Goal: Information Seeking & Learning: Check status

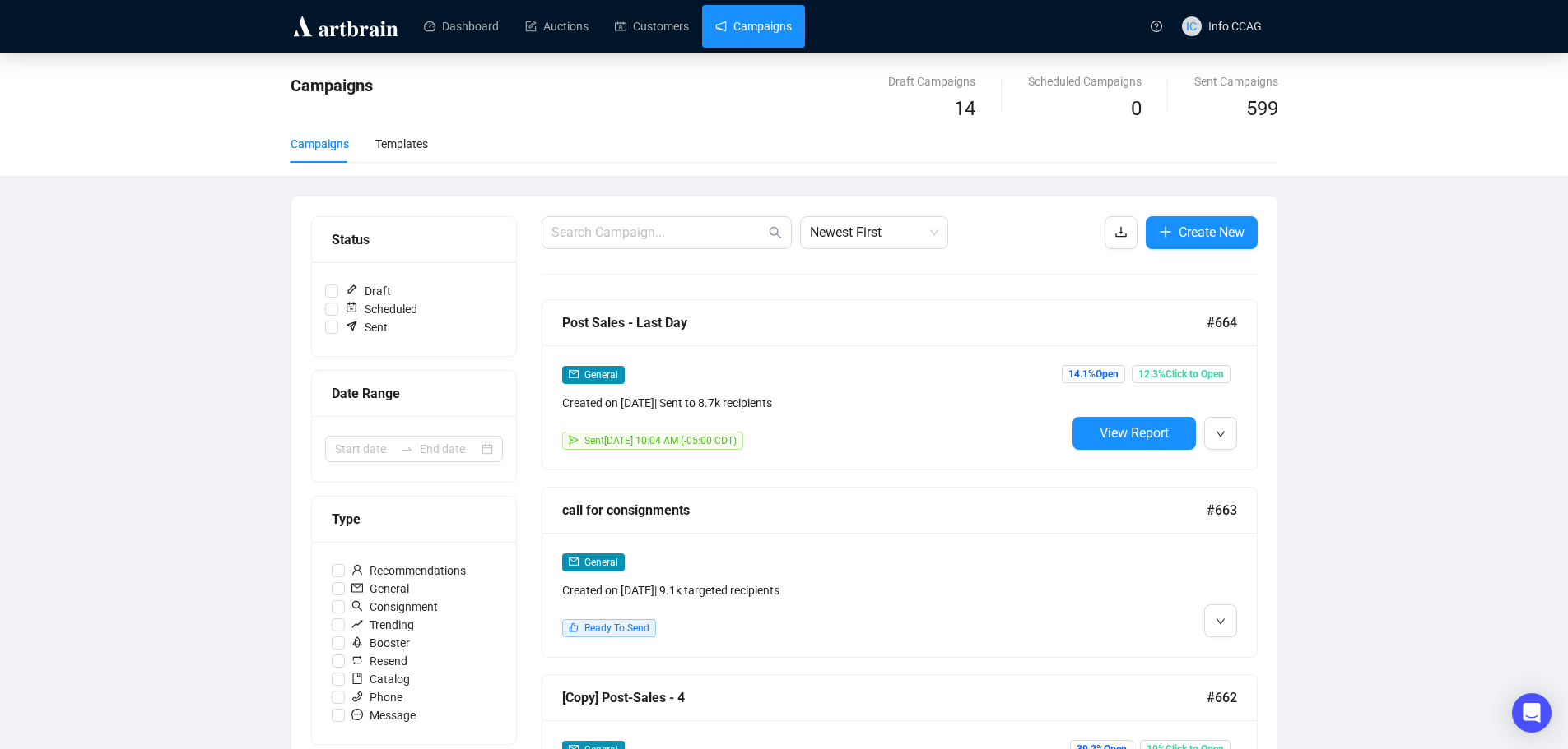
click at [1115, 437] on span "View Report" at bounding box center [1134, 434] width 69 height 16
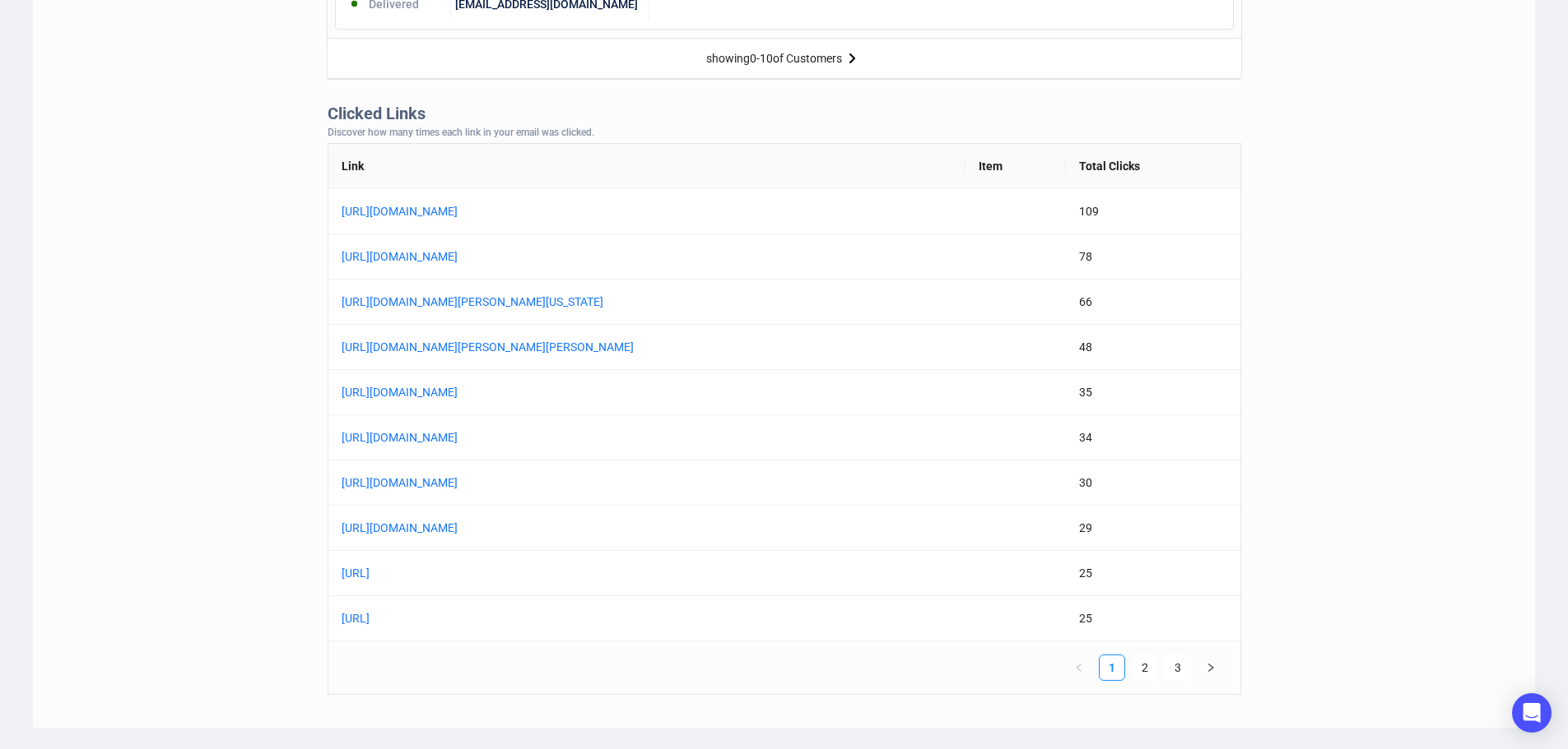
scroll to position [1233, 0]
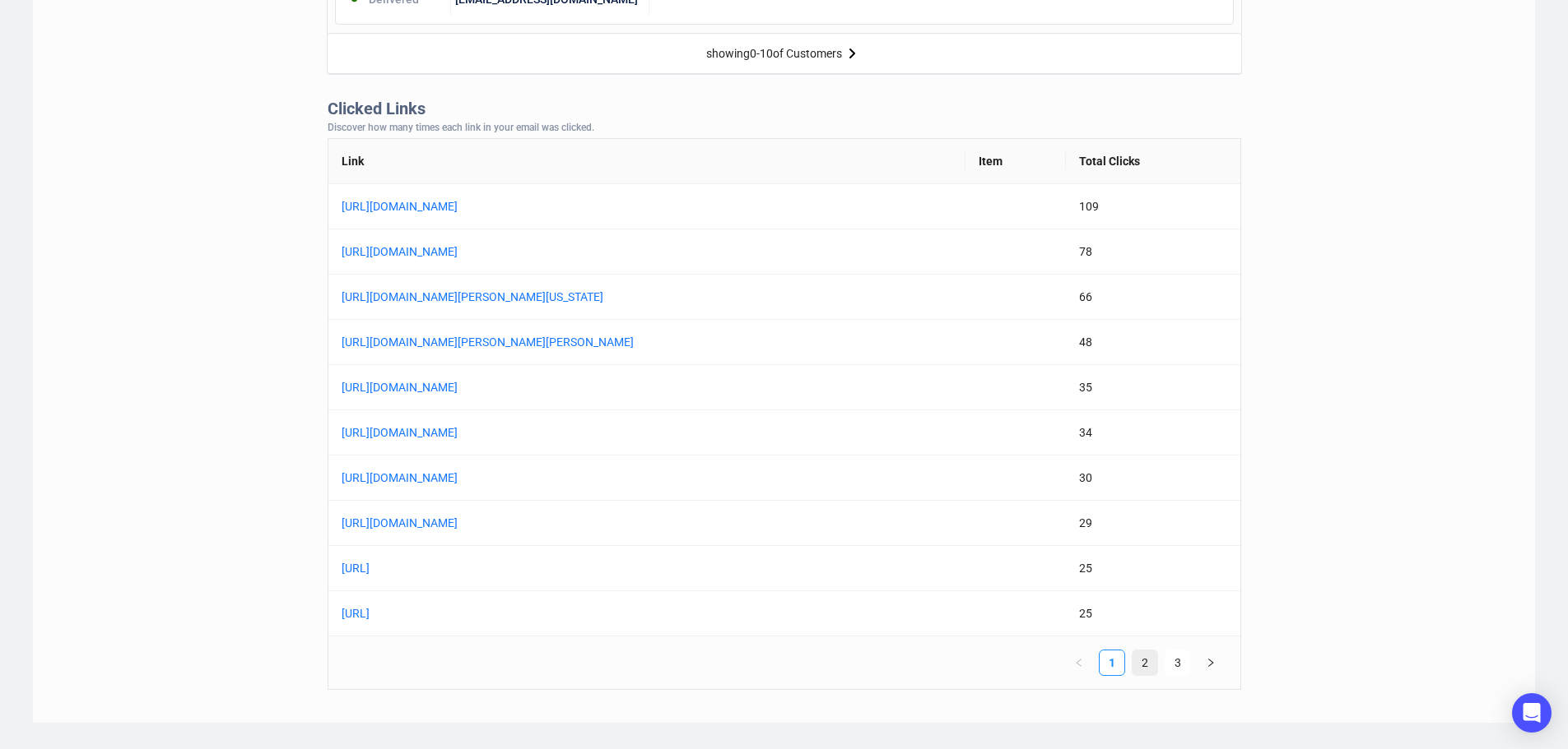
click at [1151, 663] on link "2" at bounding box center [1145, 664] width 25 height 25
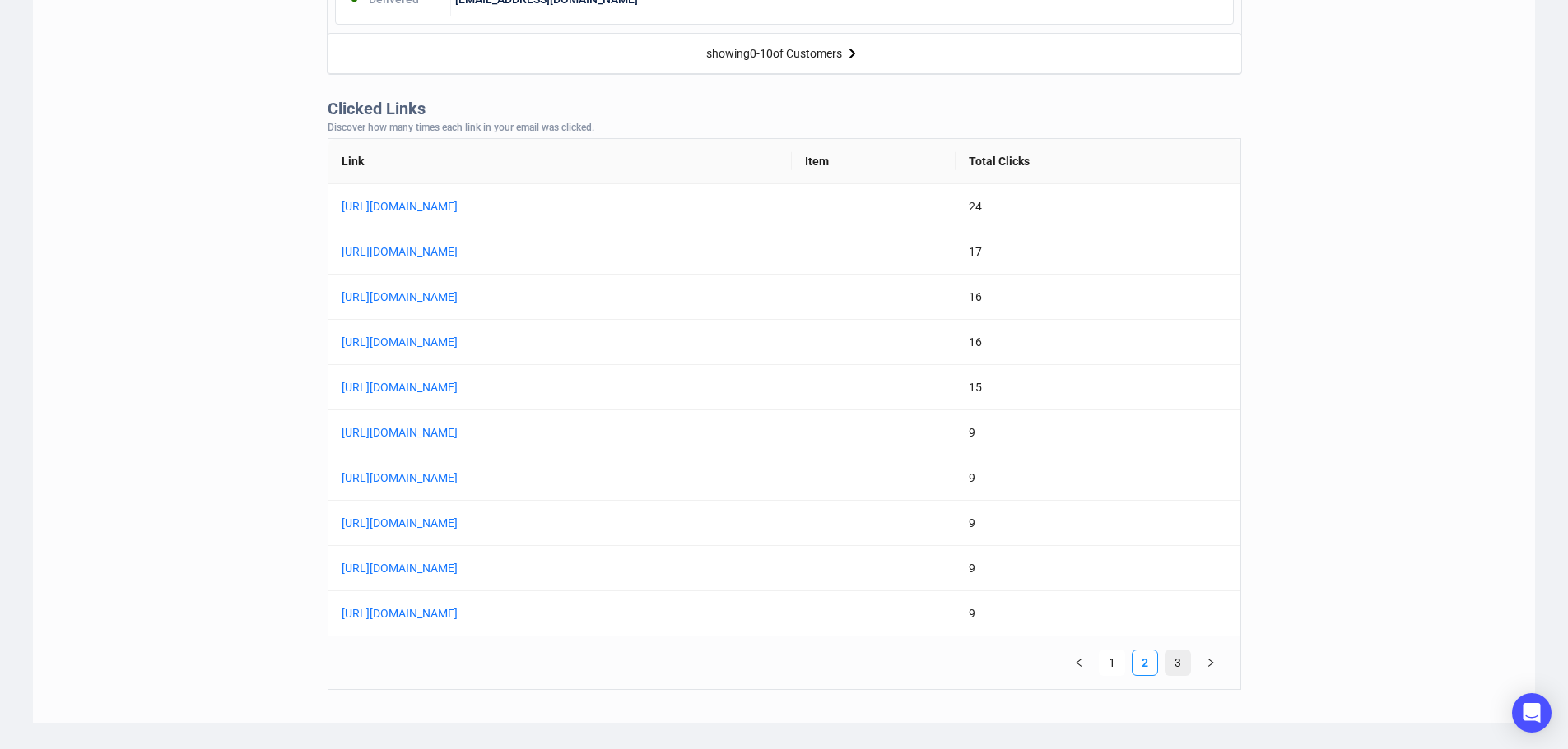
click at [1172, 664] on link "3" at bounding box center [1178, 664] width 25 height 25
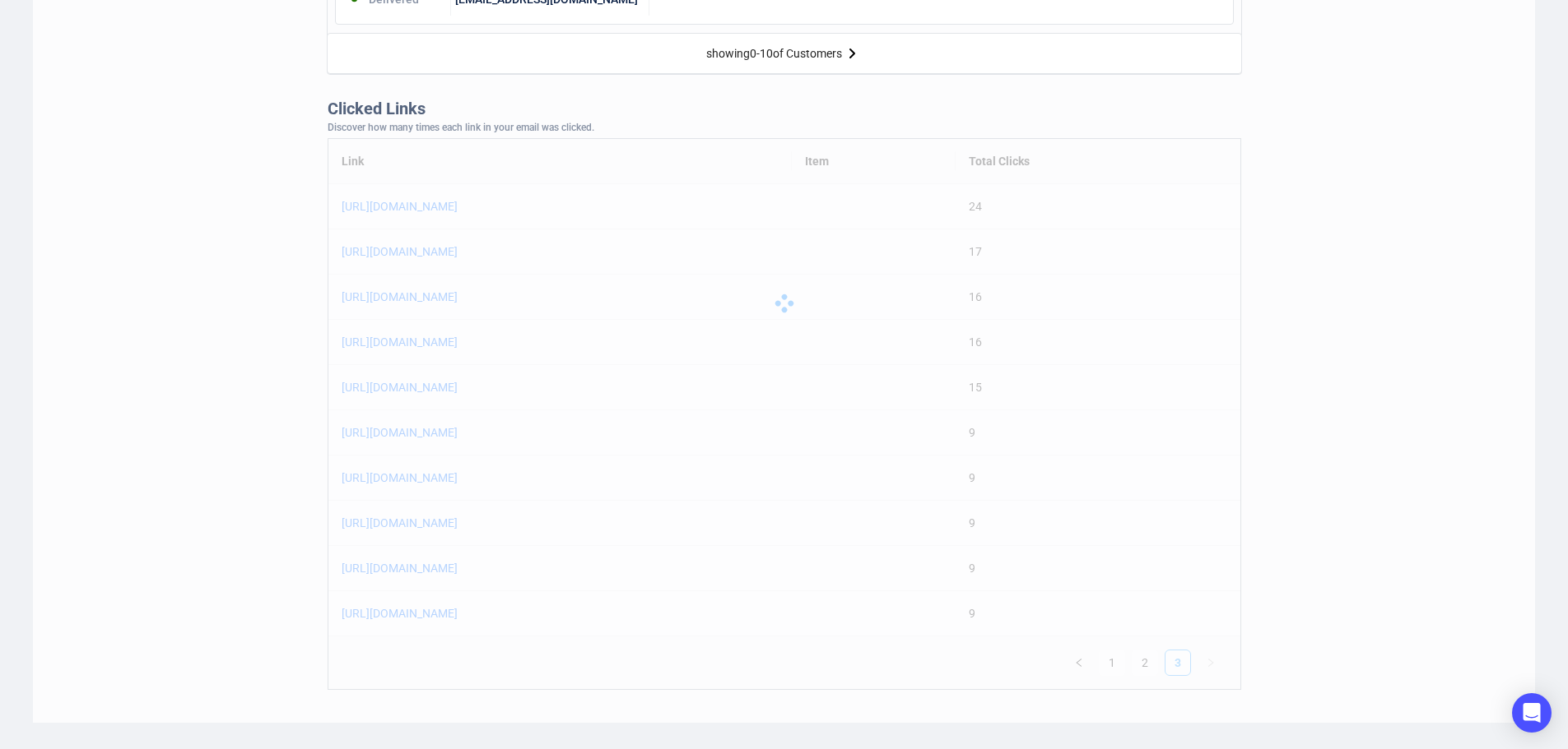
scroll to position [826, 0]
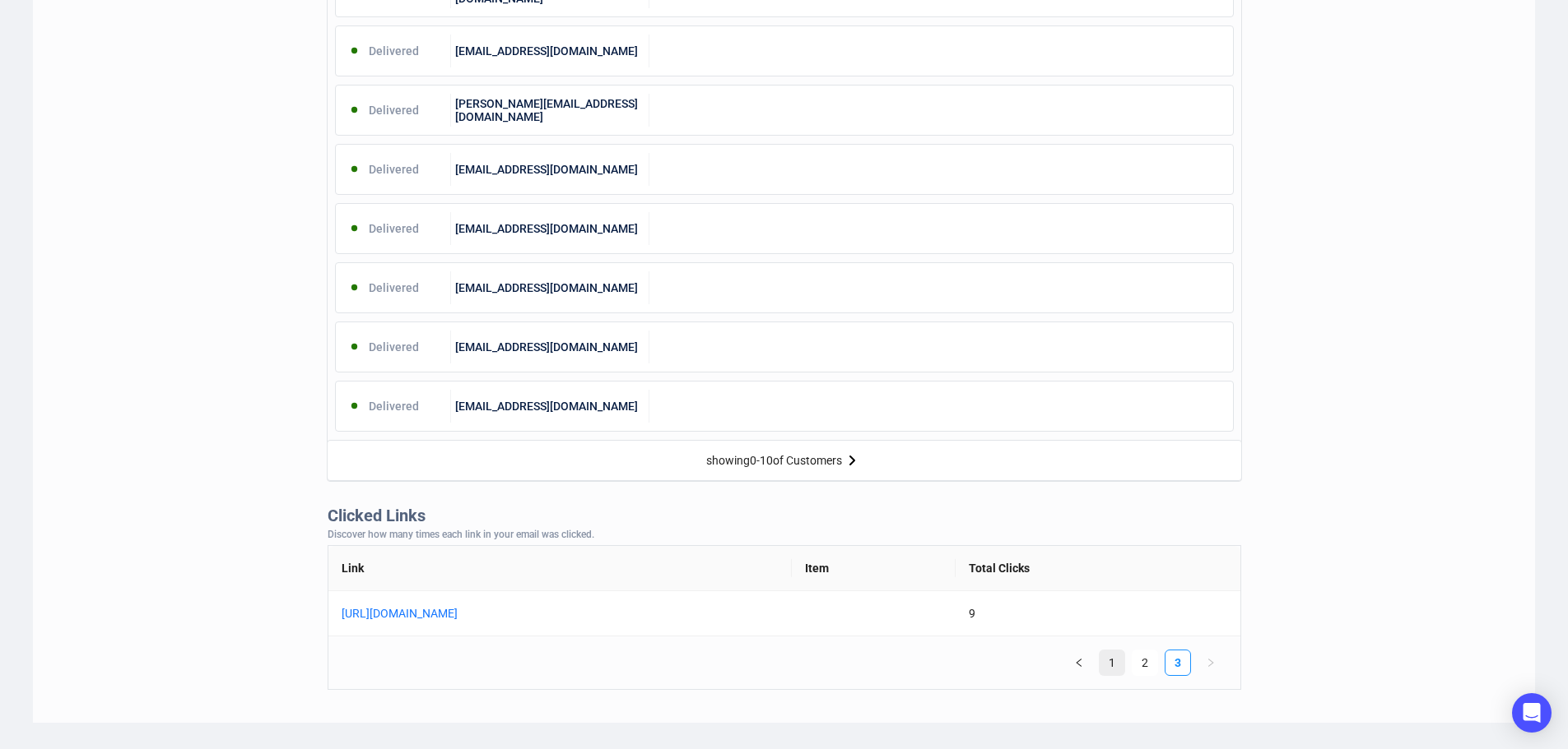
click at [1107, 664] on link "1" at bounding box center [1112, 664] width 25 height 25
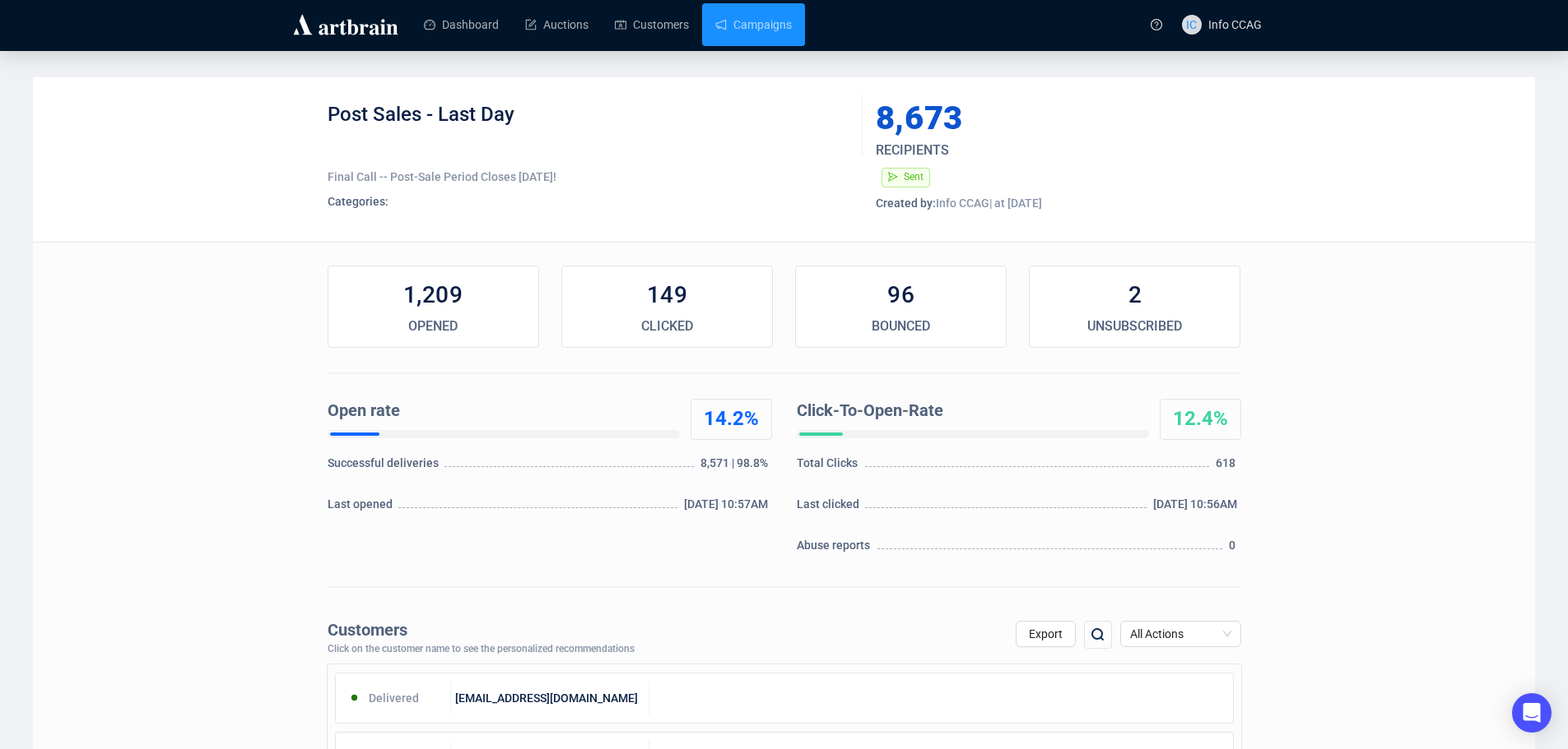
scroll to position [0, 0]
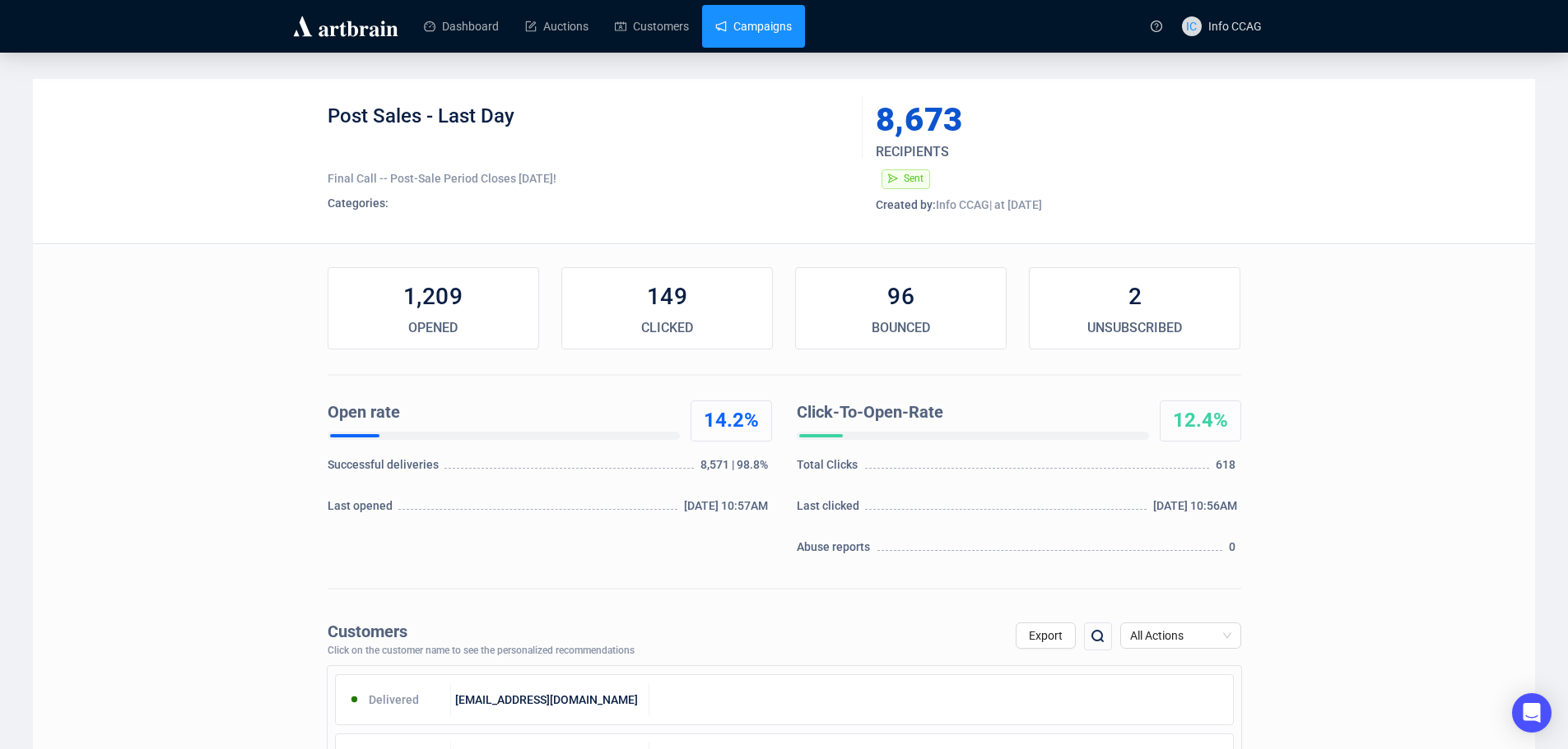
click at [734, 31] on link "Campaigns" at bounding box center [754, 27] width 77 height 43
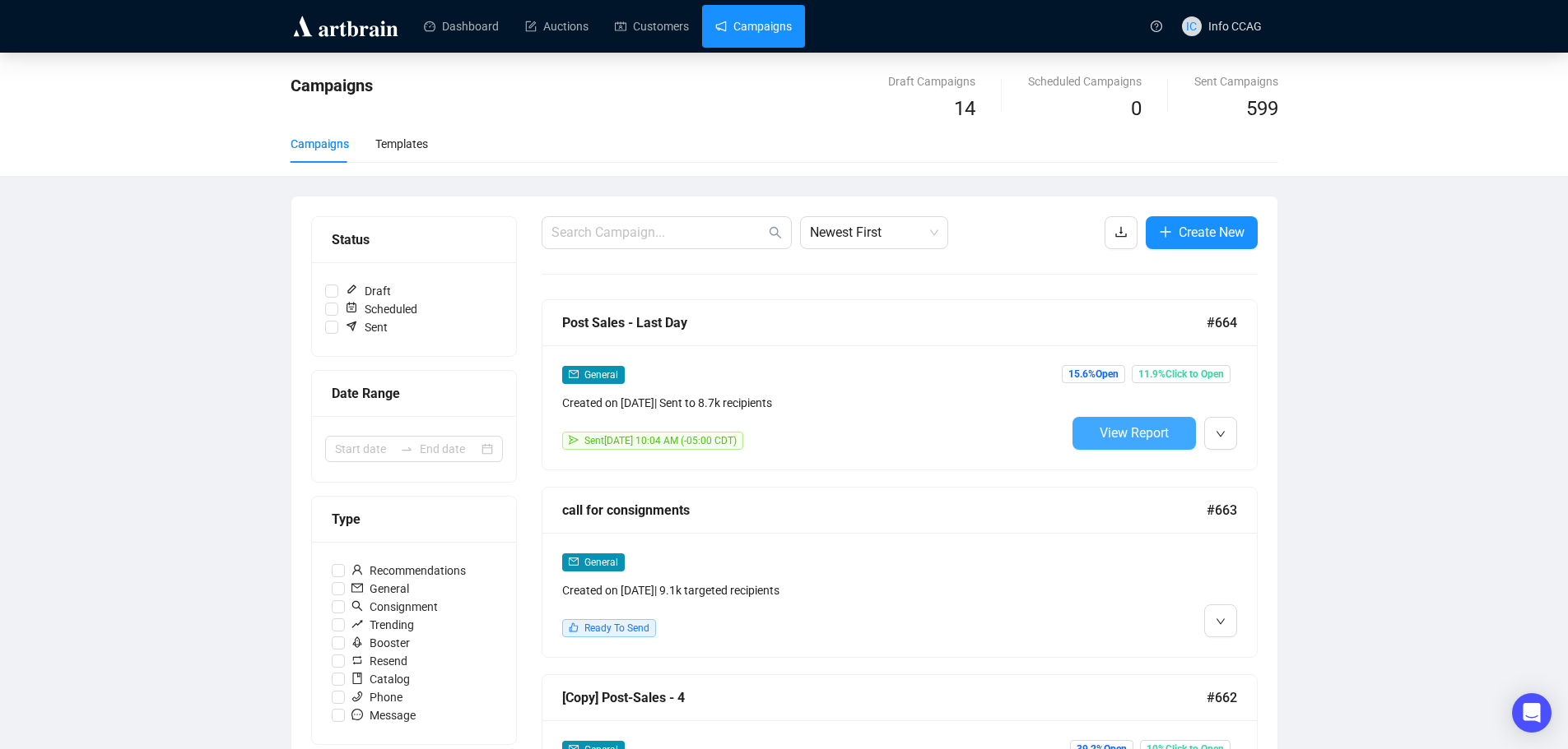
click at [1121, 436] on span "View Report" at bounding box center [1134, 434] width 69 height 16
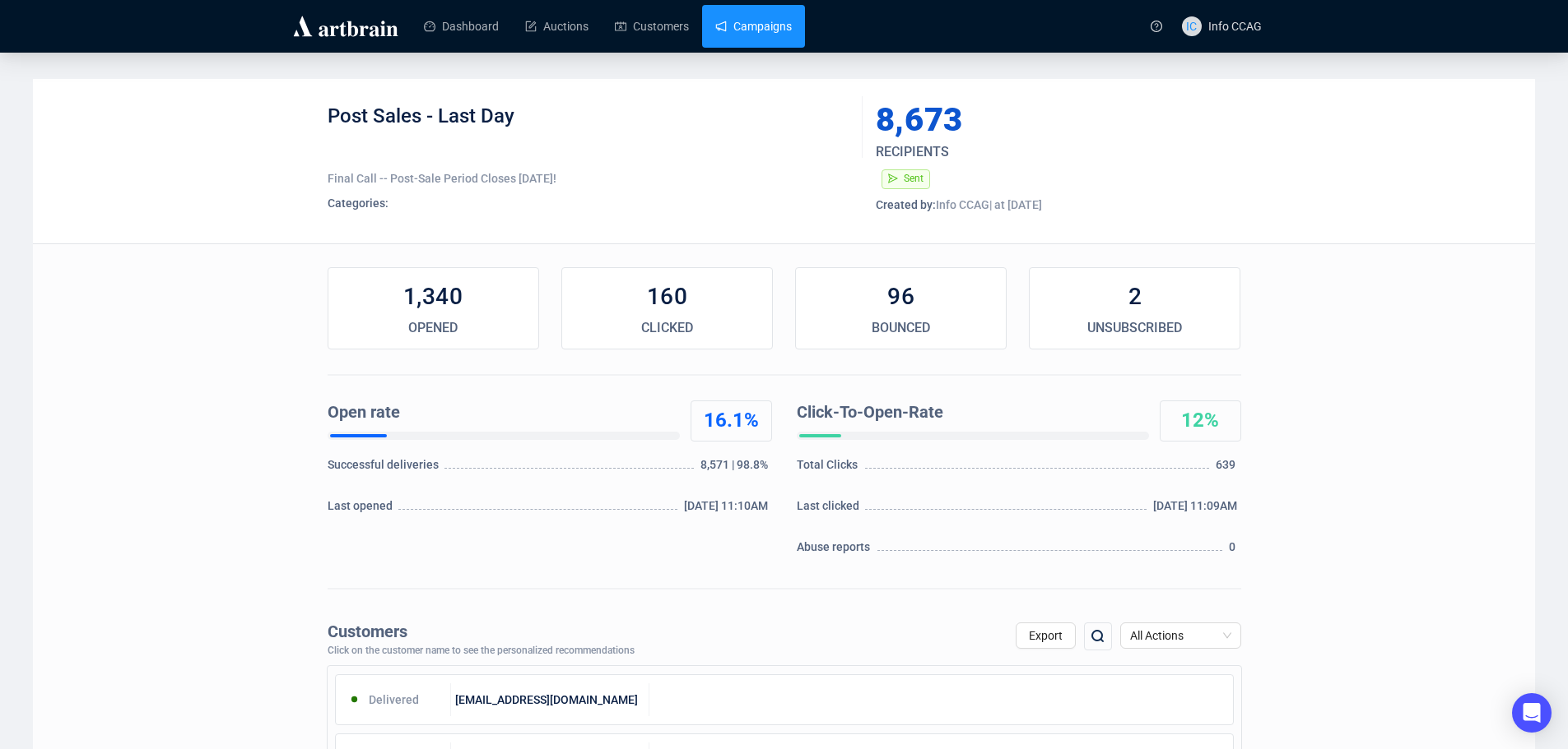
click at [776, 32] on link "Campaigns" at bounding box center [754, 27] width 77 height 43
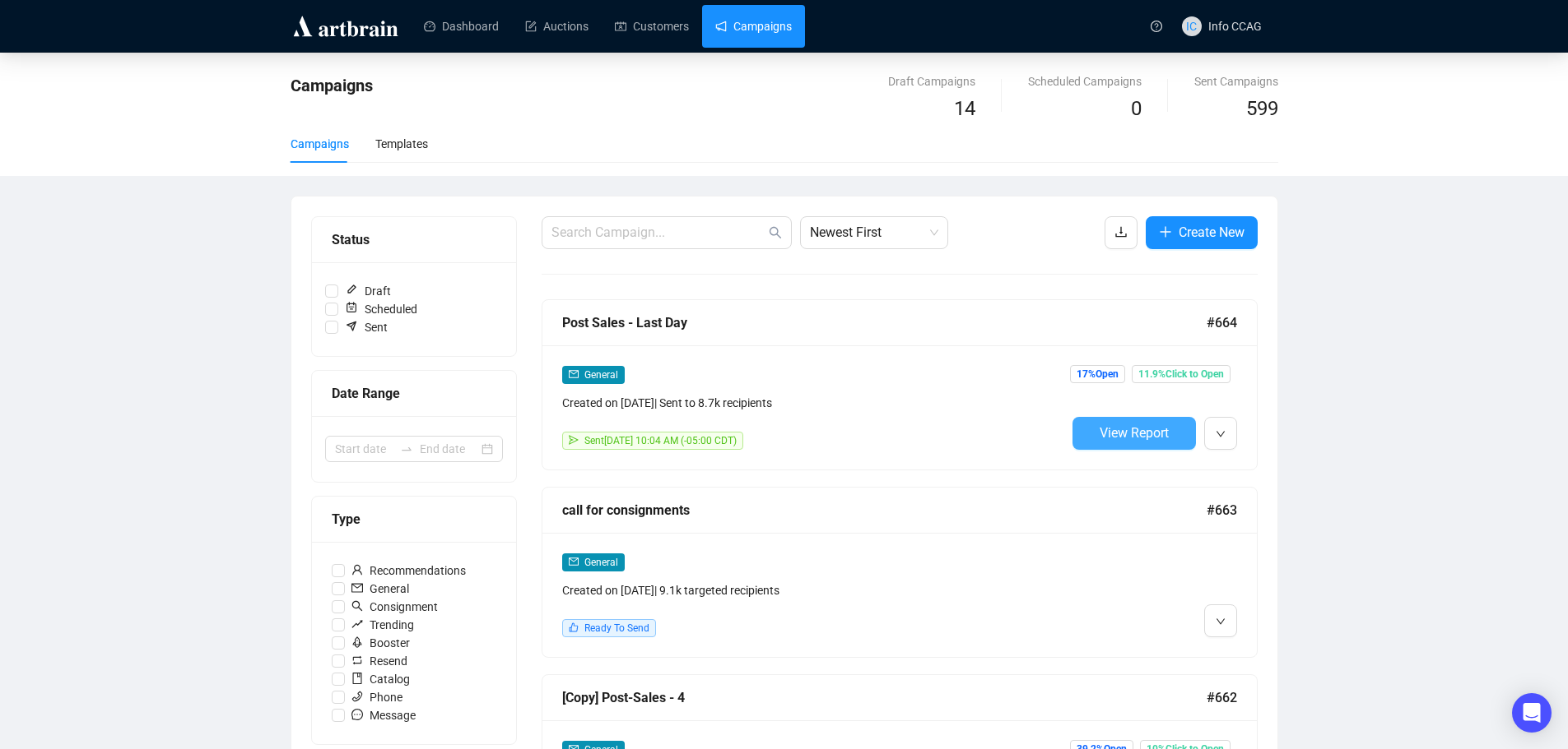
click at [1132, 436] on span "View Report" at bounding box center [1134, 434] width 69 height 16
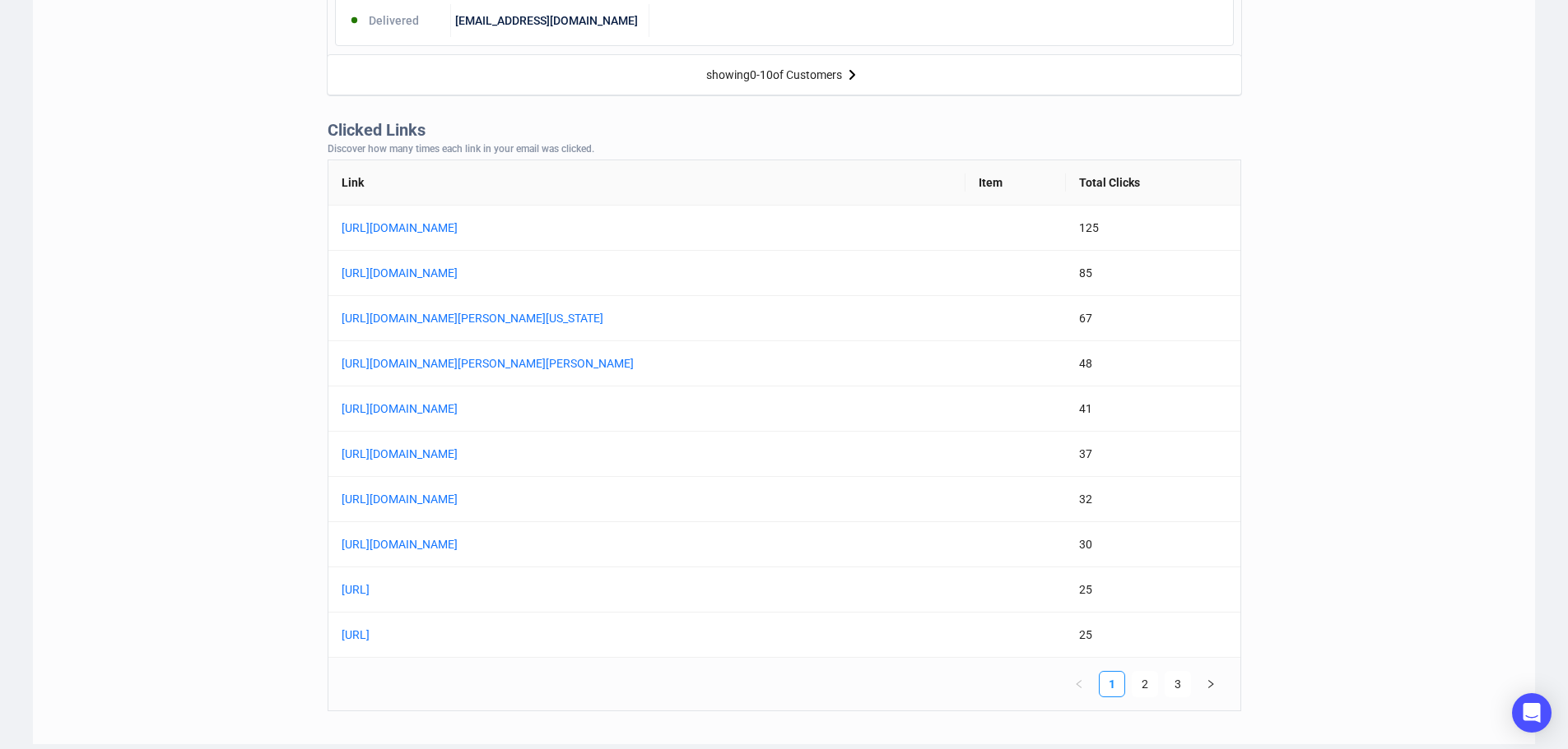
scroll to position [1233, 0]
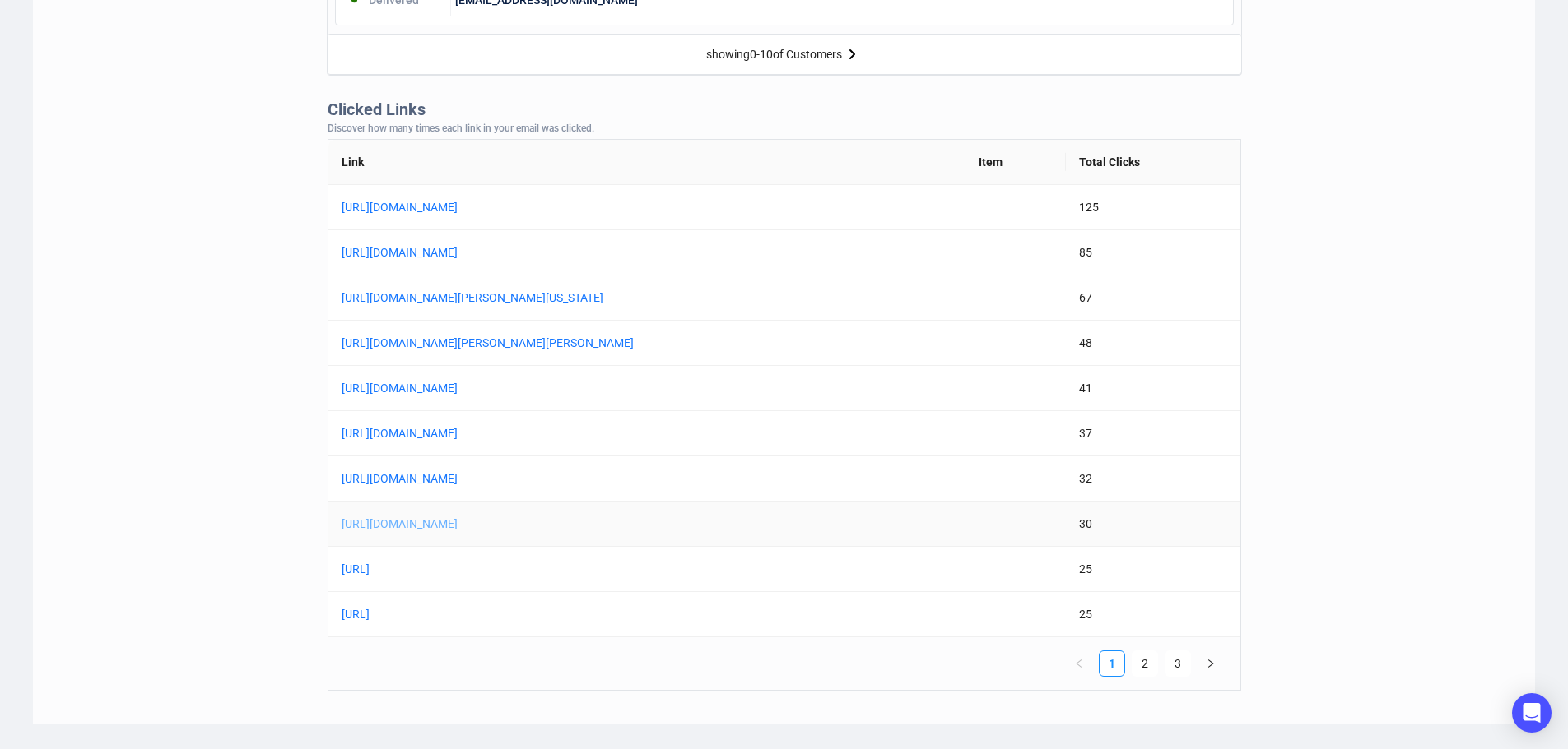
click at [612, 521] on link "[URL][DOMAIN_NAME]" at bounding box center [547, 524] width 412 height 18
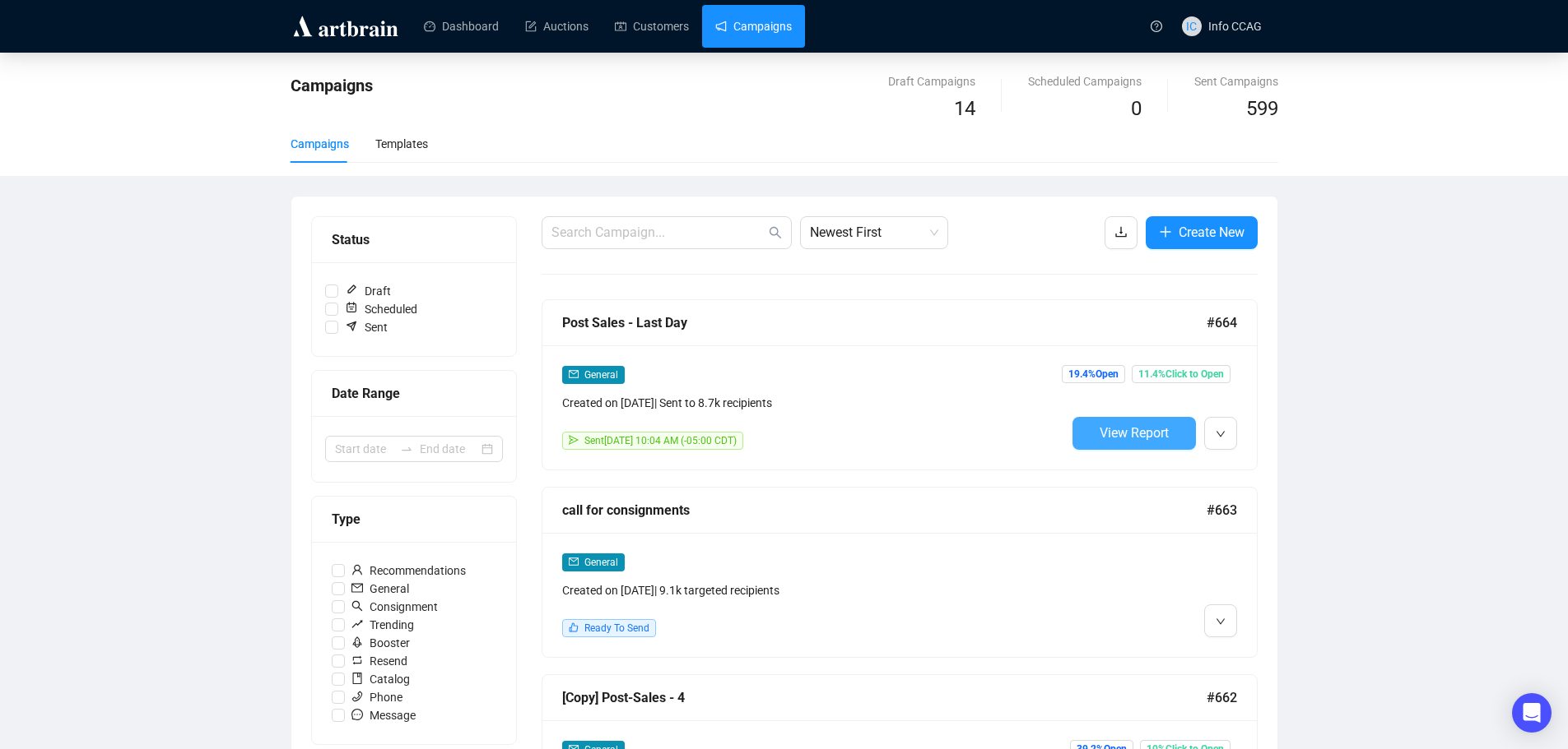
click at [1124, 426] on span "View Report" at bounding box center [1134, 434] width 69 height 16
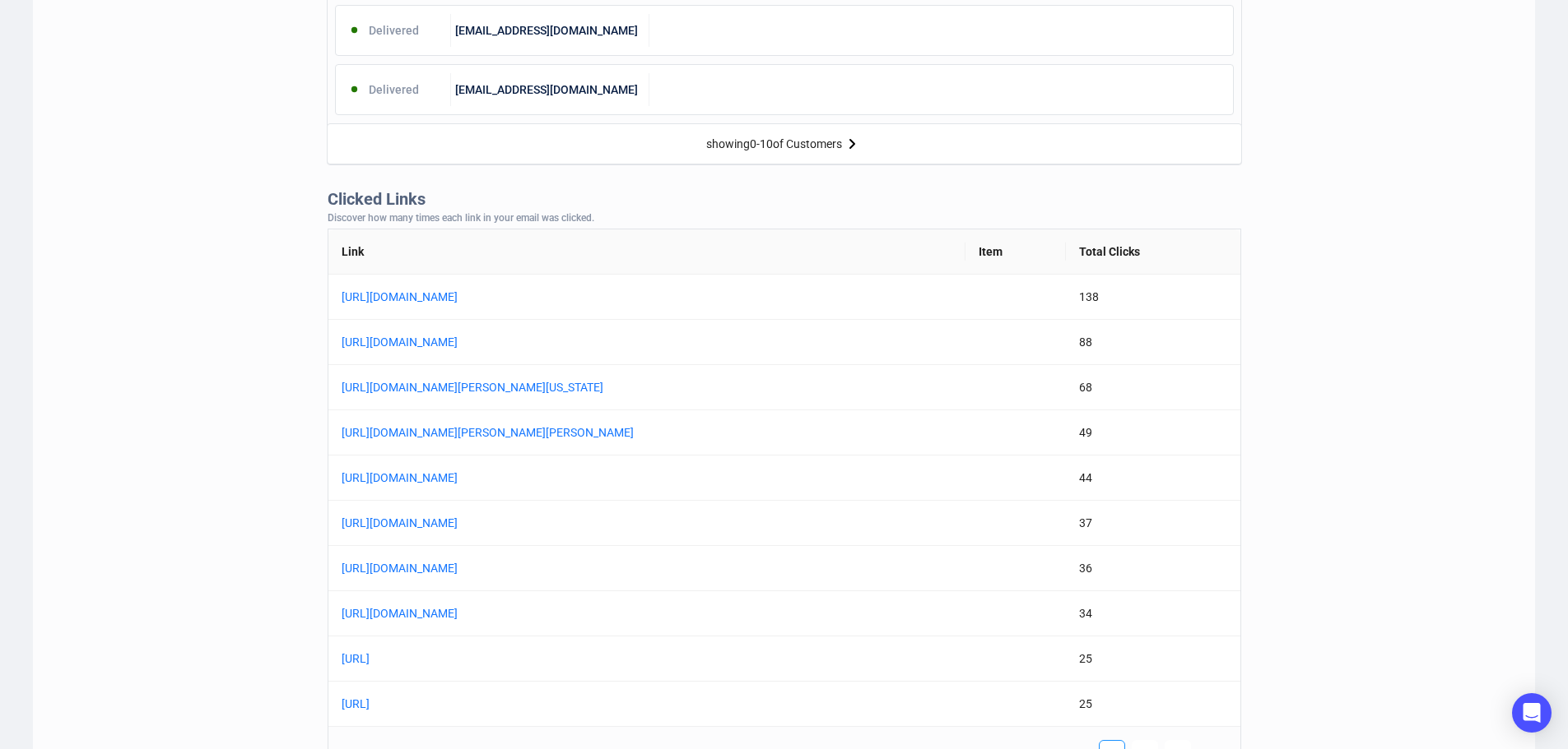
scroll to position [1233, 0]
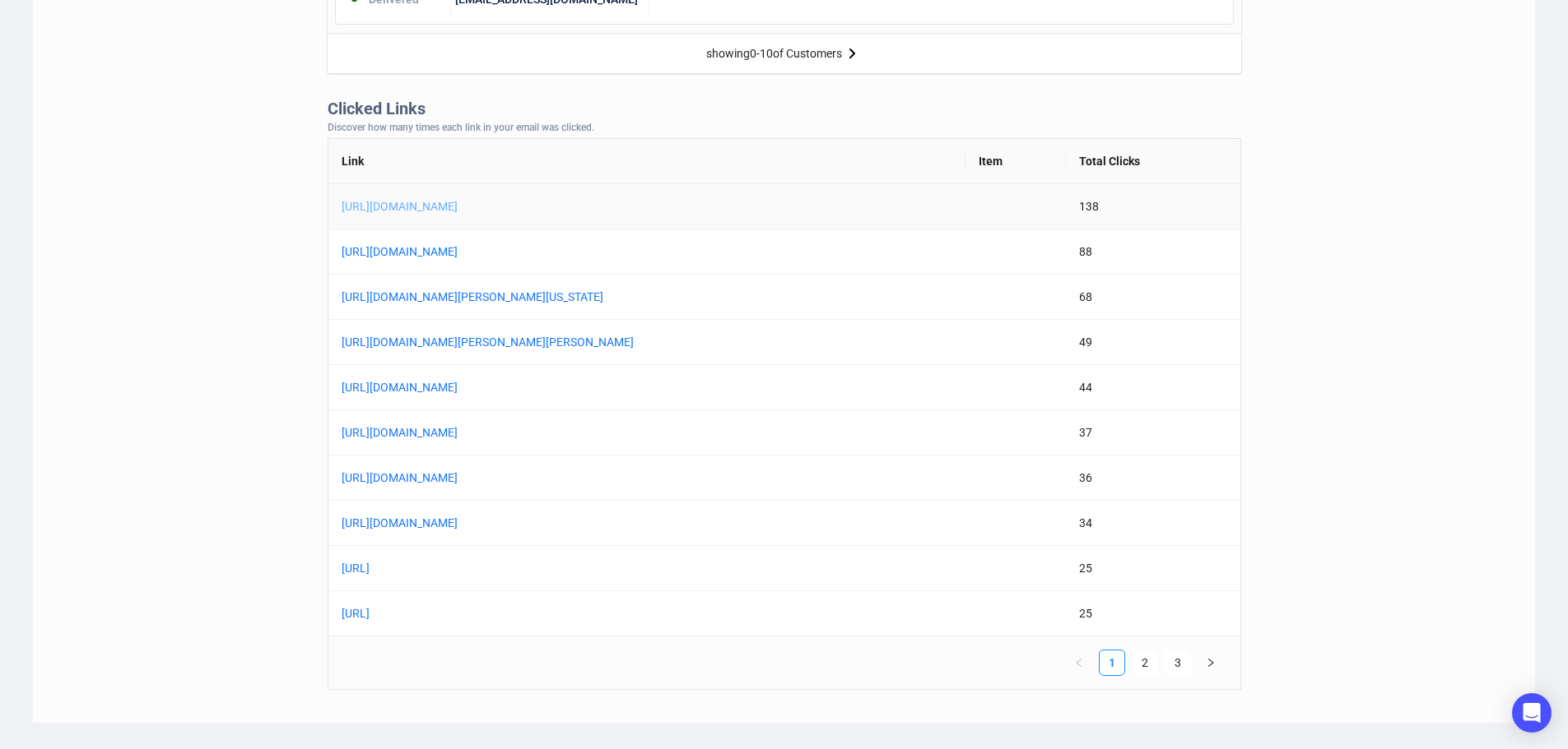
click at [625, 210] on link "[URL][DOMAIN_NAME]" at bounding box center [547, 207] width 412 height 18
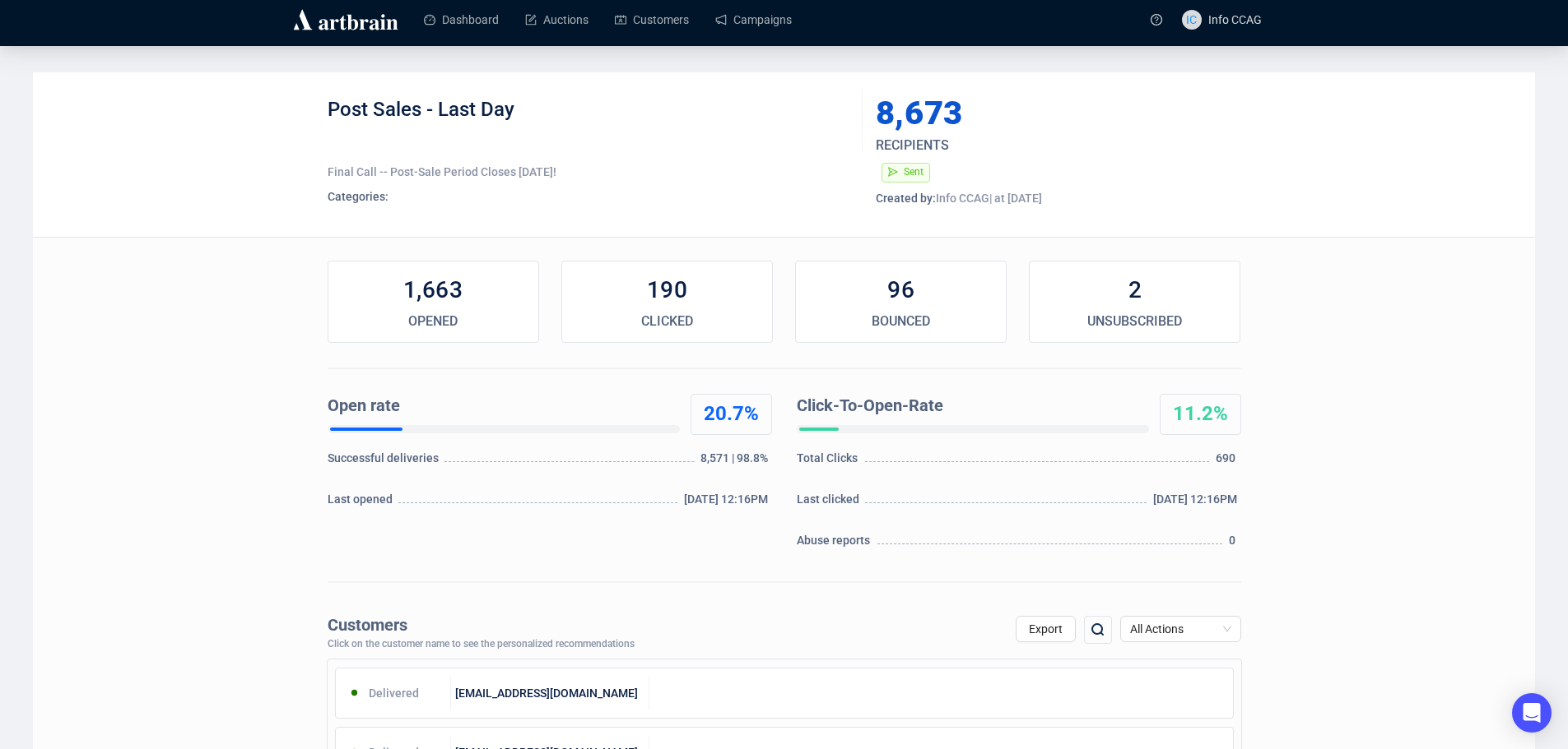
scroll to position [0, 0]
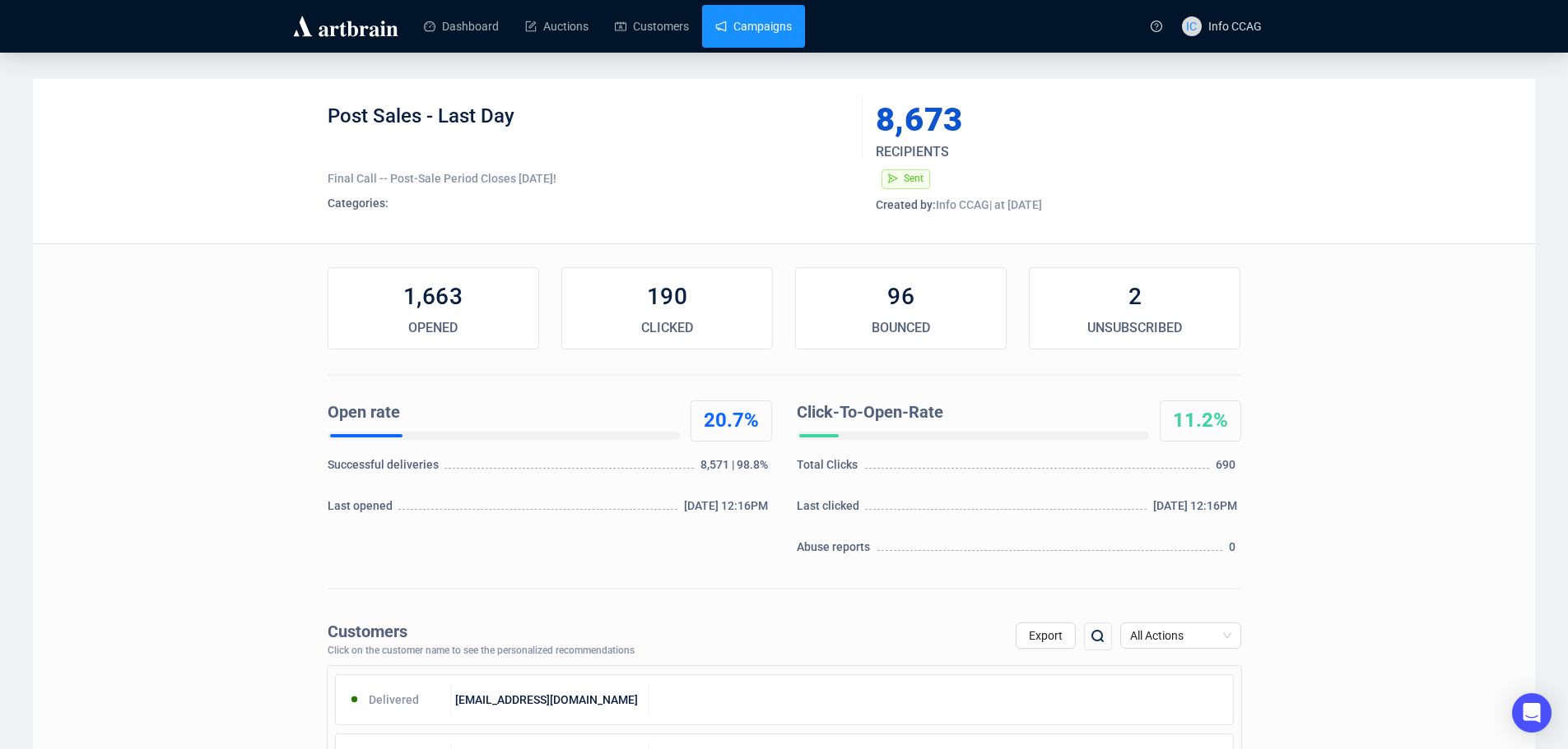
click at [755, 24] on link "Campaigns" at bounding box center [754, 27] width 77 height 43
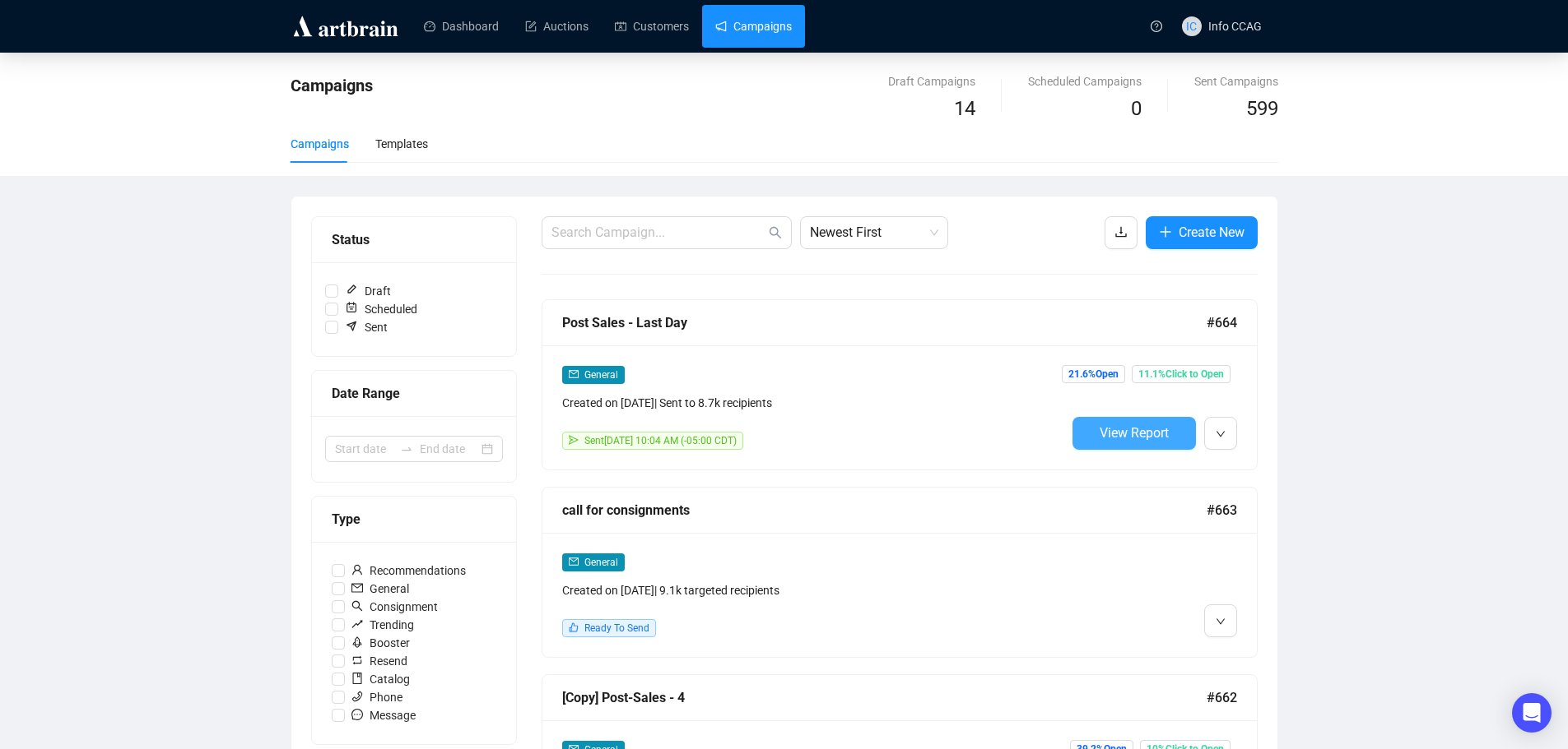
click at [1134, 434] on span "View Report" at bounding box center [1134, 434] width 69 height 16
